Goal: Task Accomplishment & Management: Use online tool/utility

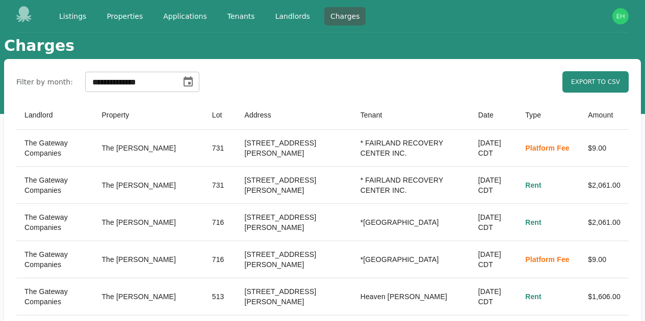
select select "**"
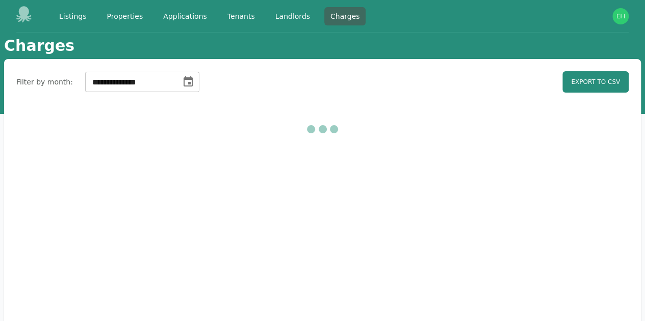
select select "**"
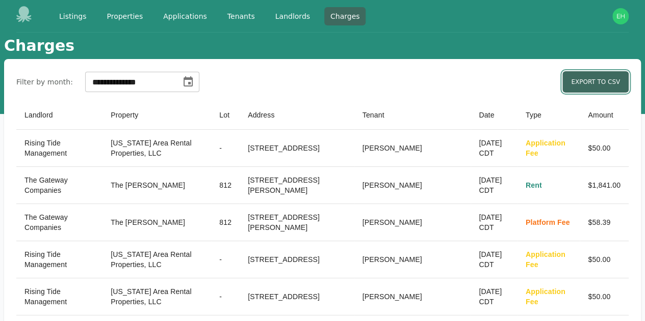
click at [568, 79] on link "Export to CSV" at bounding box center [595, 81] width 66 height 21
